Goal: Use online tool/utility

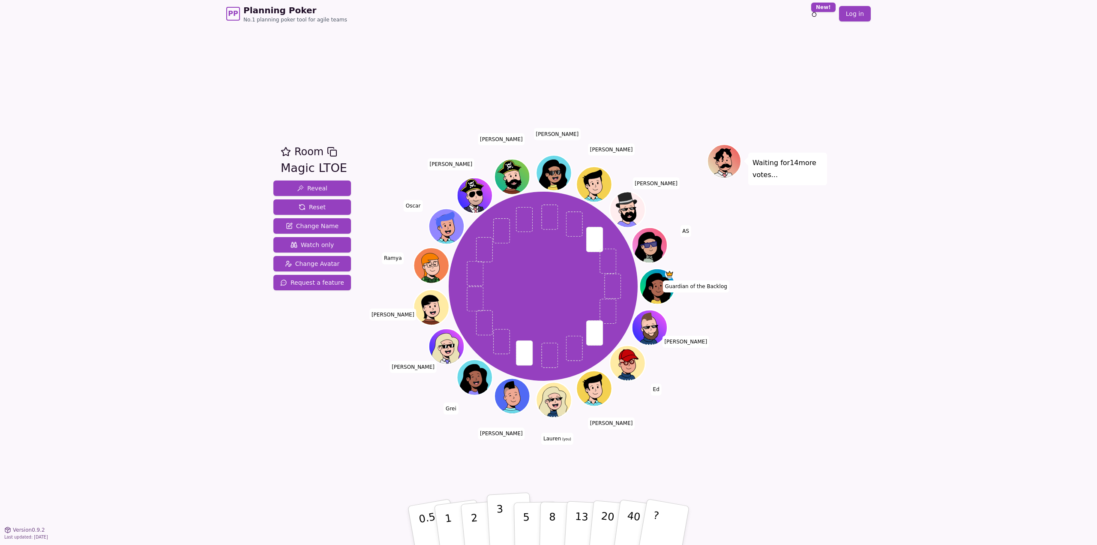
click at [500, 246] on p "3" at bounding box center [500, 526] width 9 height 47
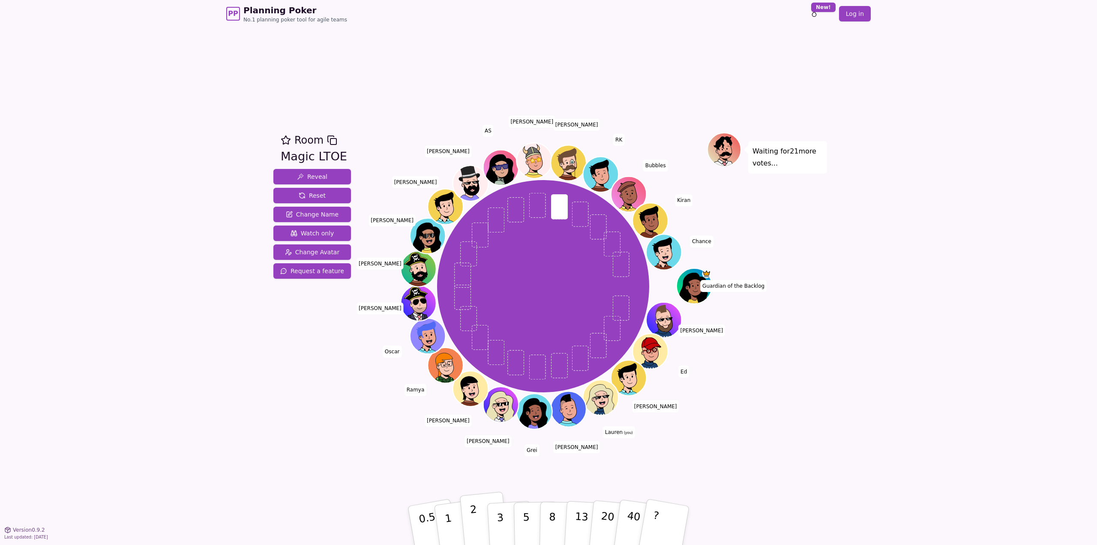
click at [478, 246] on button "2" at bounding box center [484, 526] width 49 height 68
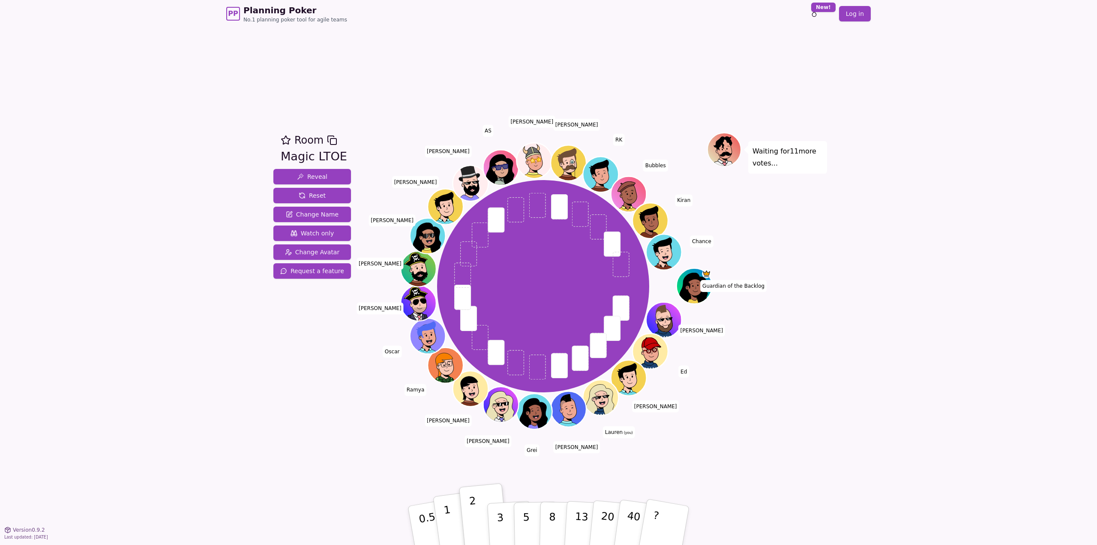
click at [446, 246] on p "1" at bounding box center [449, 526] width 13 height 47
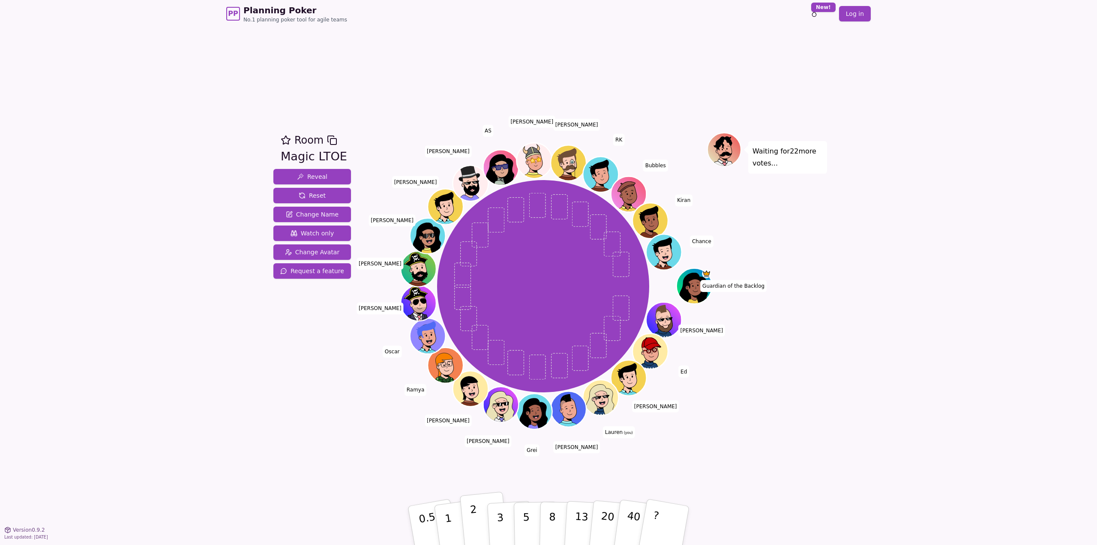
click at [479, 246] on button "2" at bounding box center [484, 526] width 49 height 68
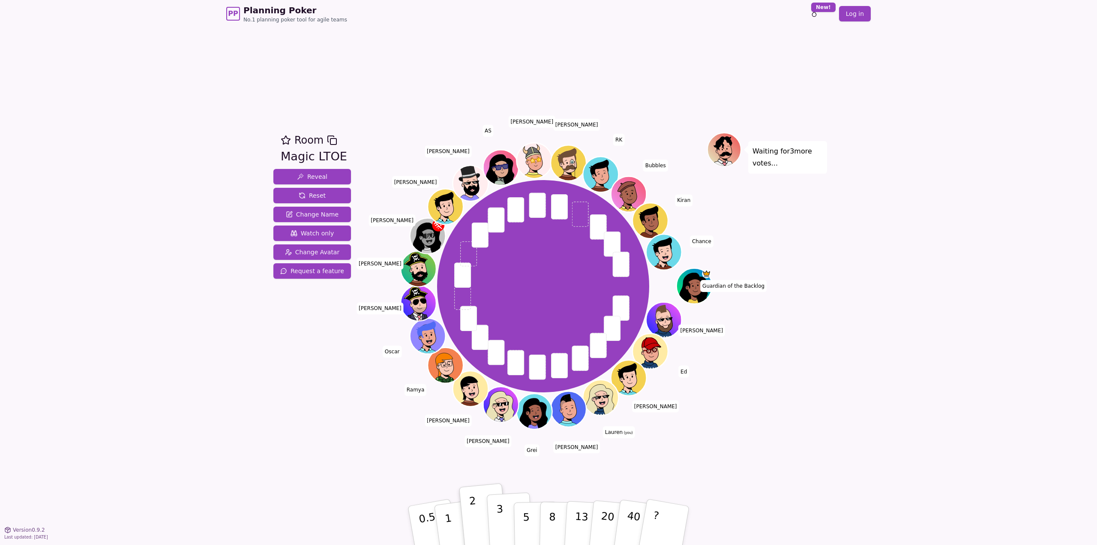
click at [498, 246] on p "3" at bounding box center [500, 526] width 9 height 47
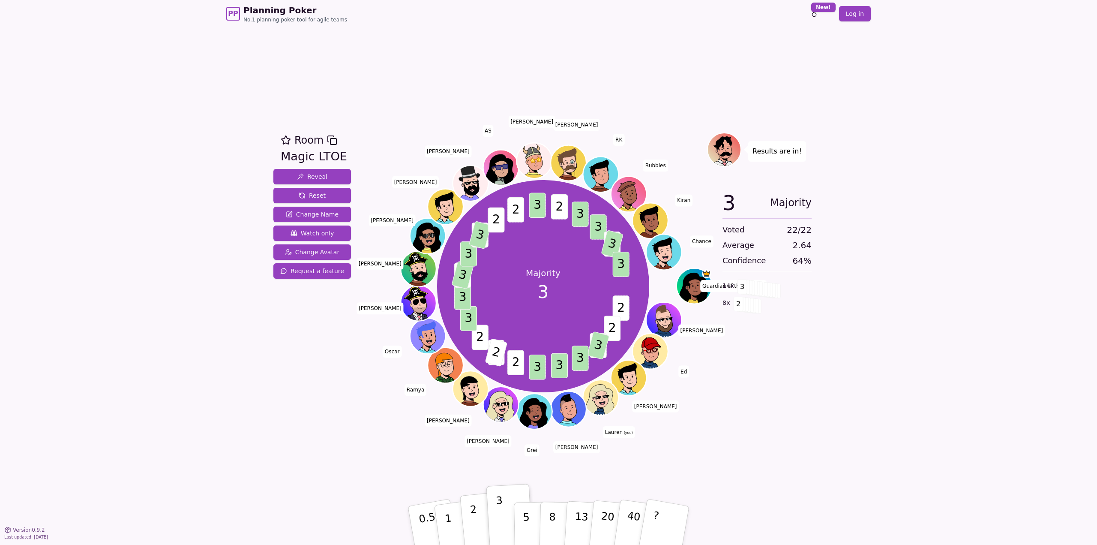
click at [474, 246] on p "2" at bounding box center [475, 526] width 11 height 47
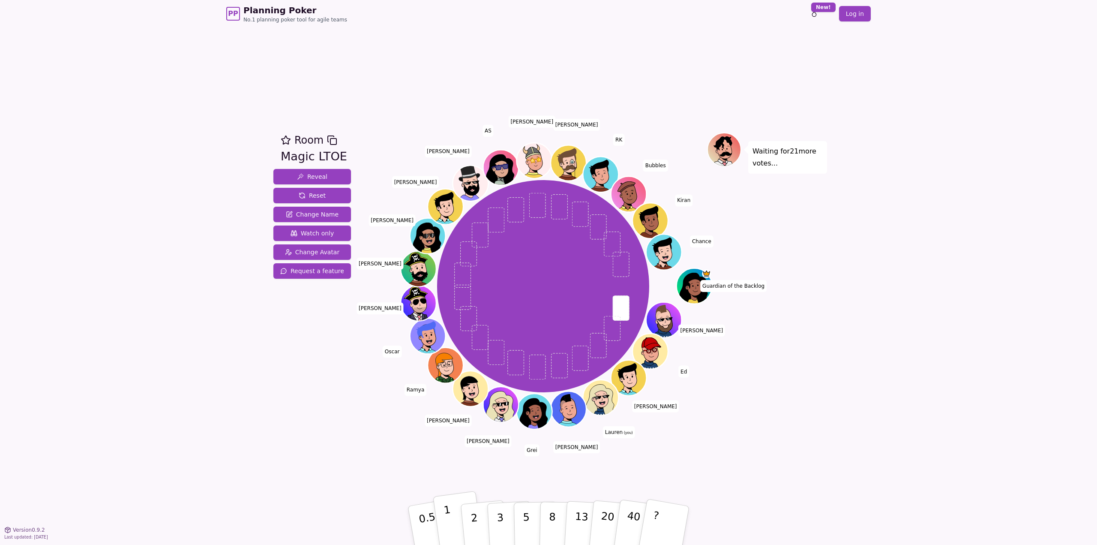
click at [461, 246] on button "1" at bounding box center [458, 525] width 51 height 69
click at [473, 246] on p "2" at bounding box center [475, 526] width 11 height 47
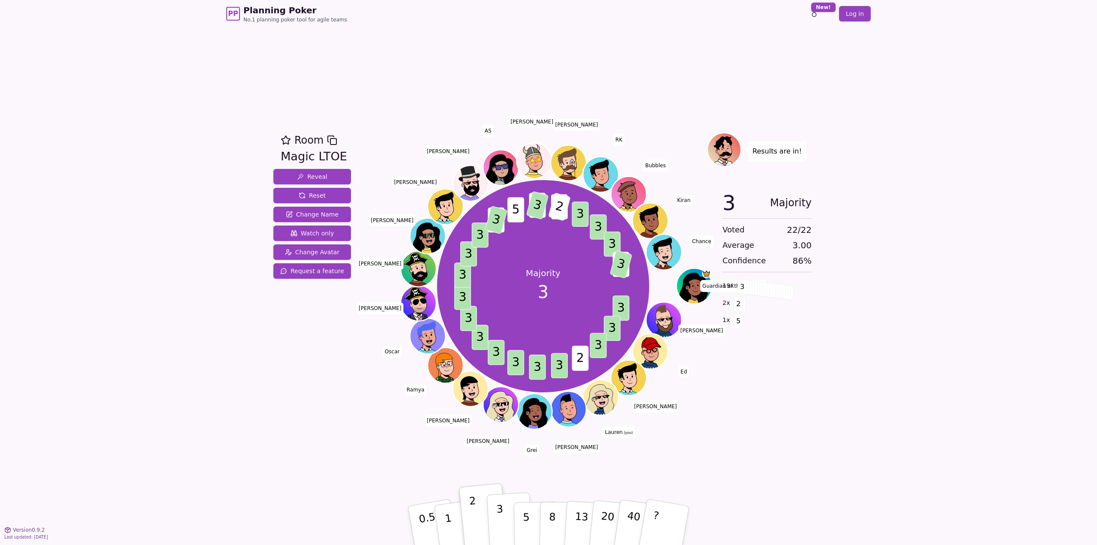
click at [501, 246] on p "3" at bounding box center [500, 526] width 9 height 47
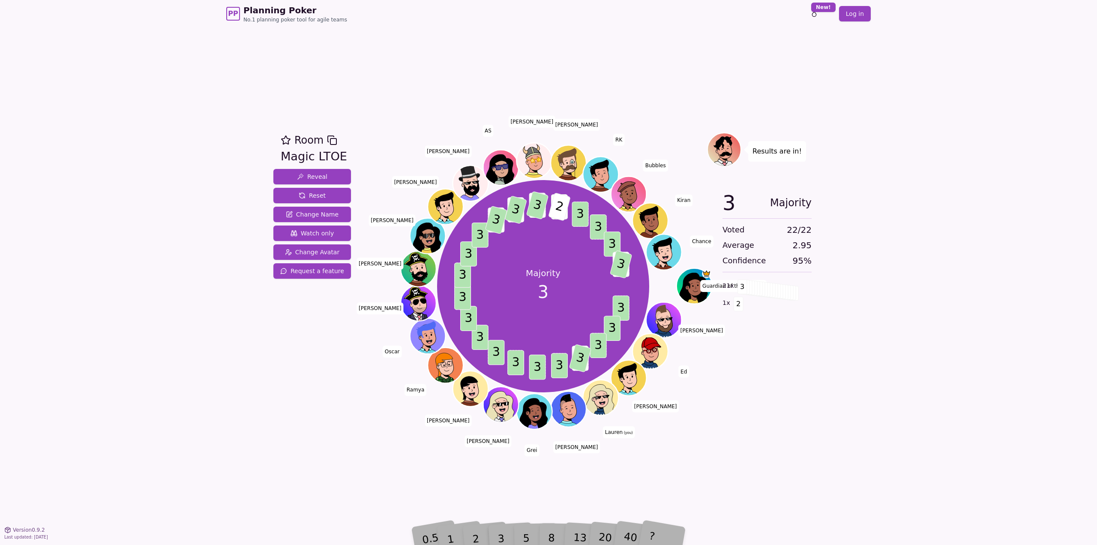
click at [547, 246] on div "PP Planning Poker No.1 planning poker tool for agile teams Toggle theme New! Lo…" at bounding box center [548, 272] width 1097 height 545
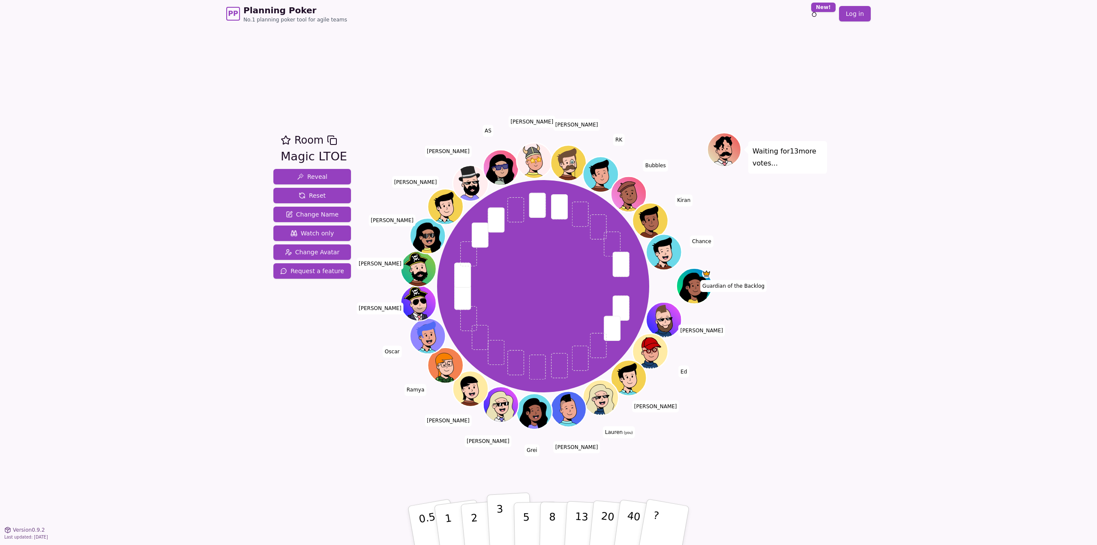
drag, startPoint x: 503, startPoint y: 524, endPoint x: 497, endPoint y: 522, distance: 6.2
click at [497, 246] on p "3" at bounding box center [500, 526] width 9 height 47
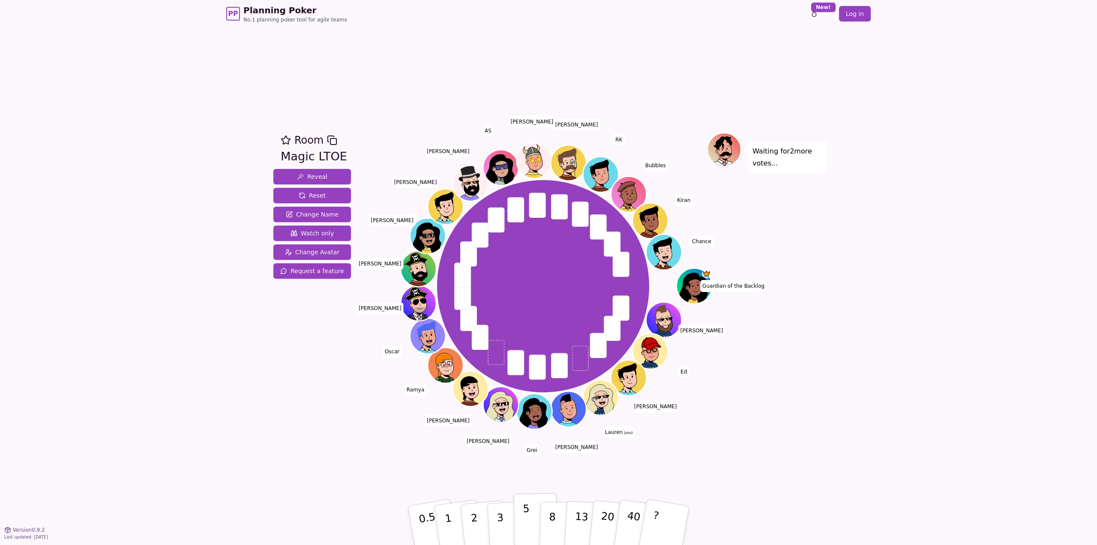
click at [531, 246] on button "5" at bounding box center [536, 525] width 44 height 65
